Goal: Find specific page/section

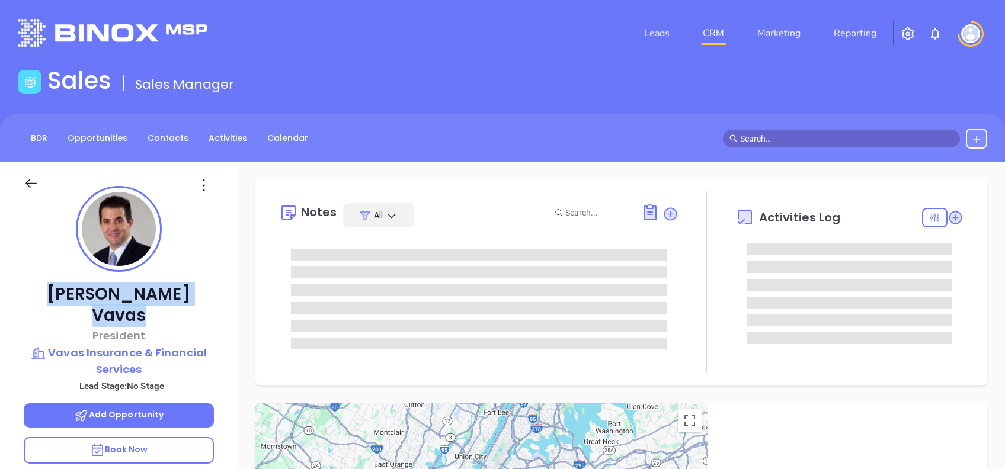
drag, startPoint x: 148, startPoint y: 293, endPoint x: 63, endPoint y: 283, distance: 85.8
click at [63, 284] on p "[PERSON_NAME]" at bounding box center [119, 305] width 190 height 43
copy p "[PERSON_NAME]"
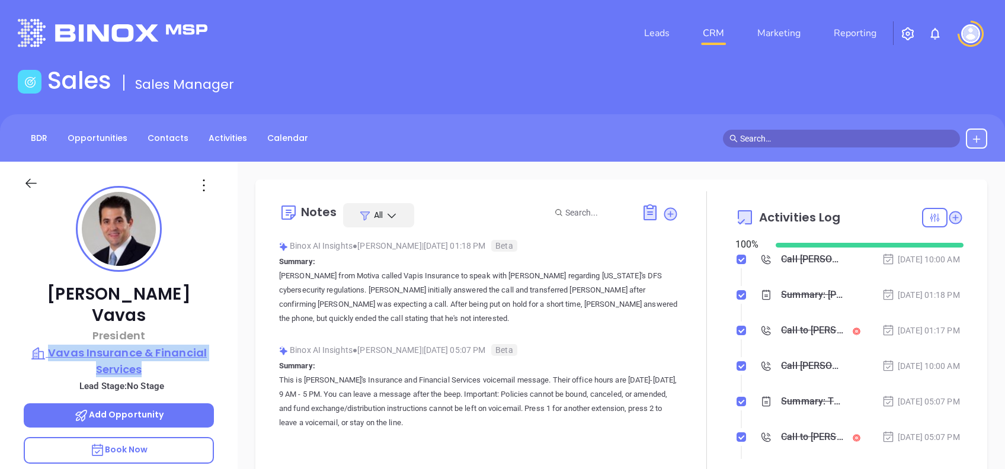
drag, startPoint x: 226, startPoint y: 344, endPoint x: 50, endPoint y: 329, distance: 176.5
click at [50, 329] on div "[PERSON_NAME] President Vavas Insurance & Financial Services Lead Stage: No Sta…" at bounding box center [119, 455] width 238 height 586
copy p "Vavas Insurance & Financial Services"
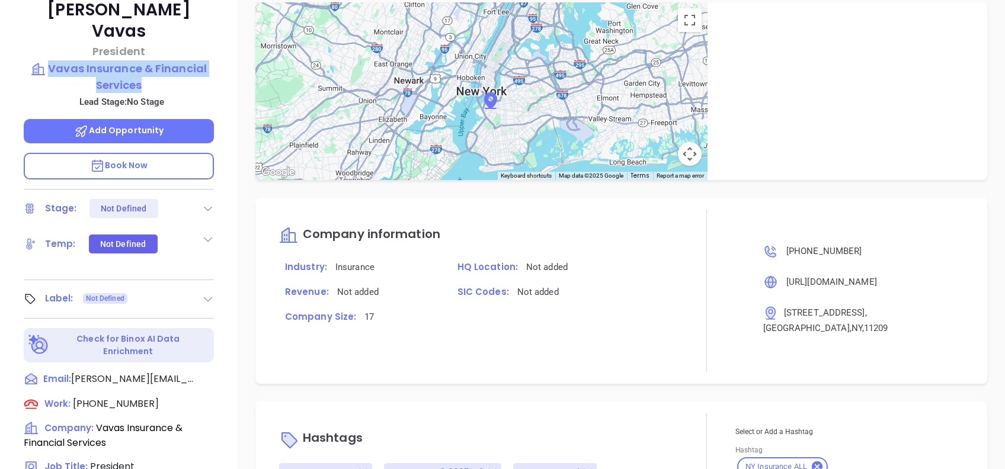
scroll to position [206, 0]
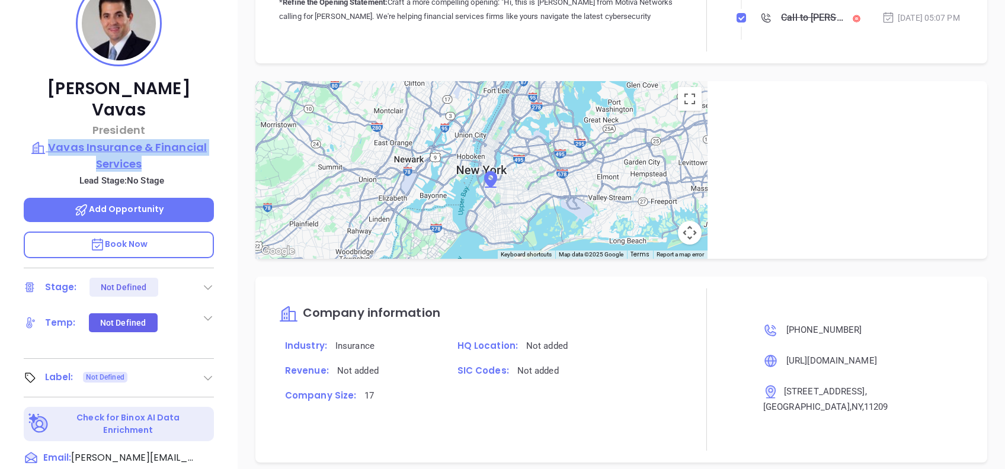
click at [125, 139] on p "Vavas Insurance & Financial Services" at bounding box center [119, 155] width 190 height 33
